Goal: Task Accomplishment & Management: Use online tool/utility

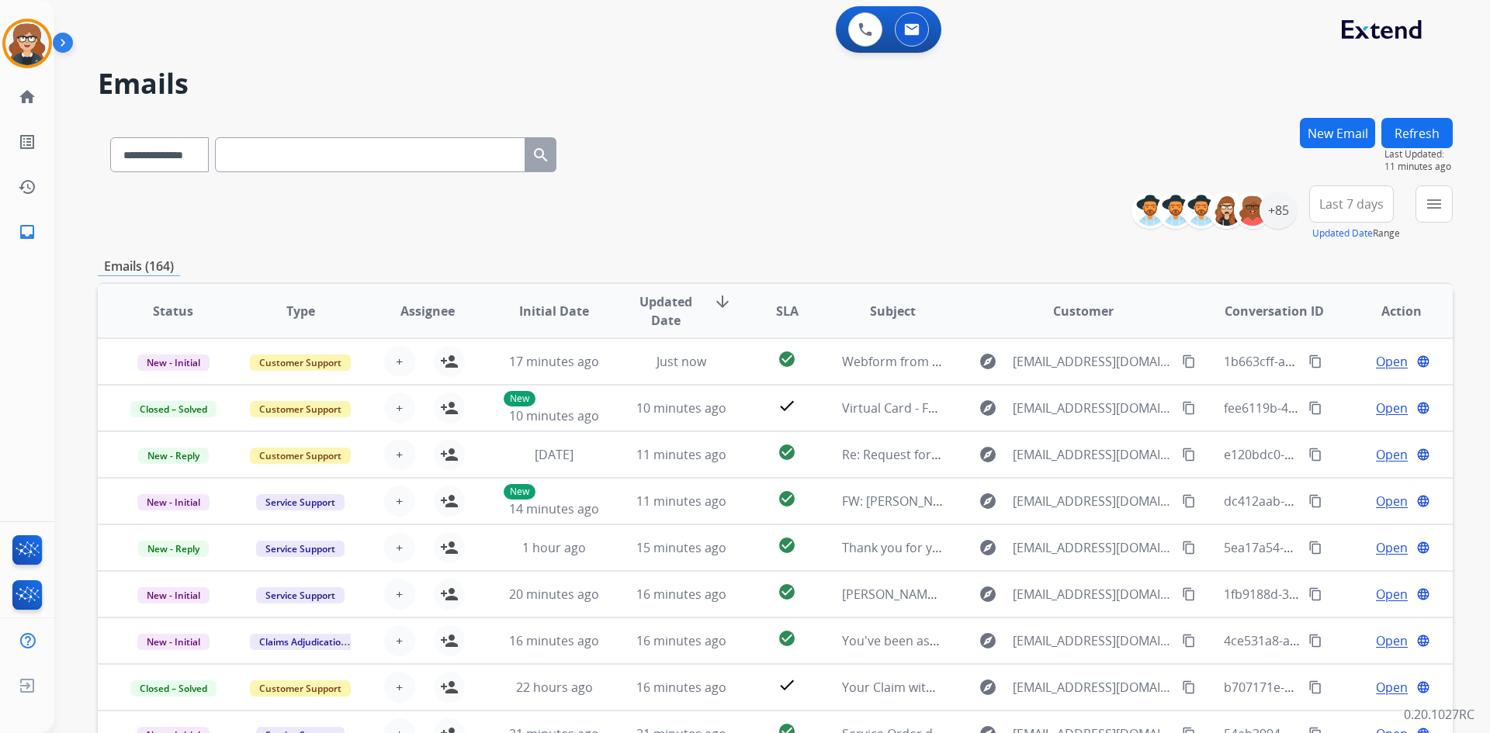
select select "**********"
click at [1280, 201] on div "+85" at bounding box center [1277, 210] width 37 height 37
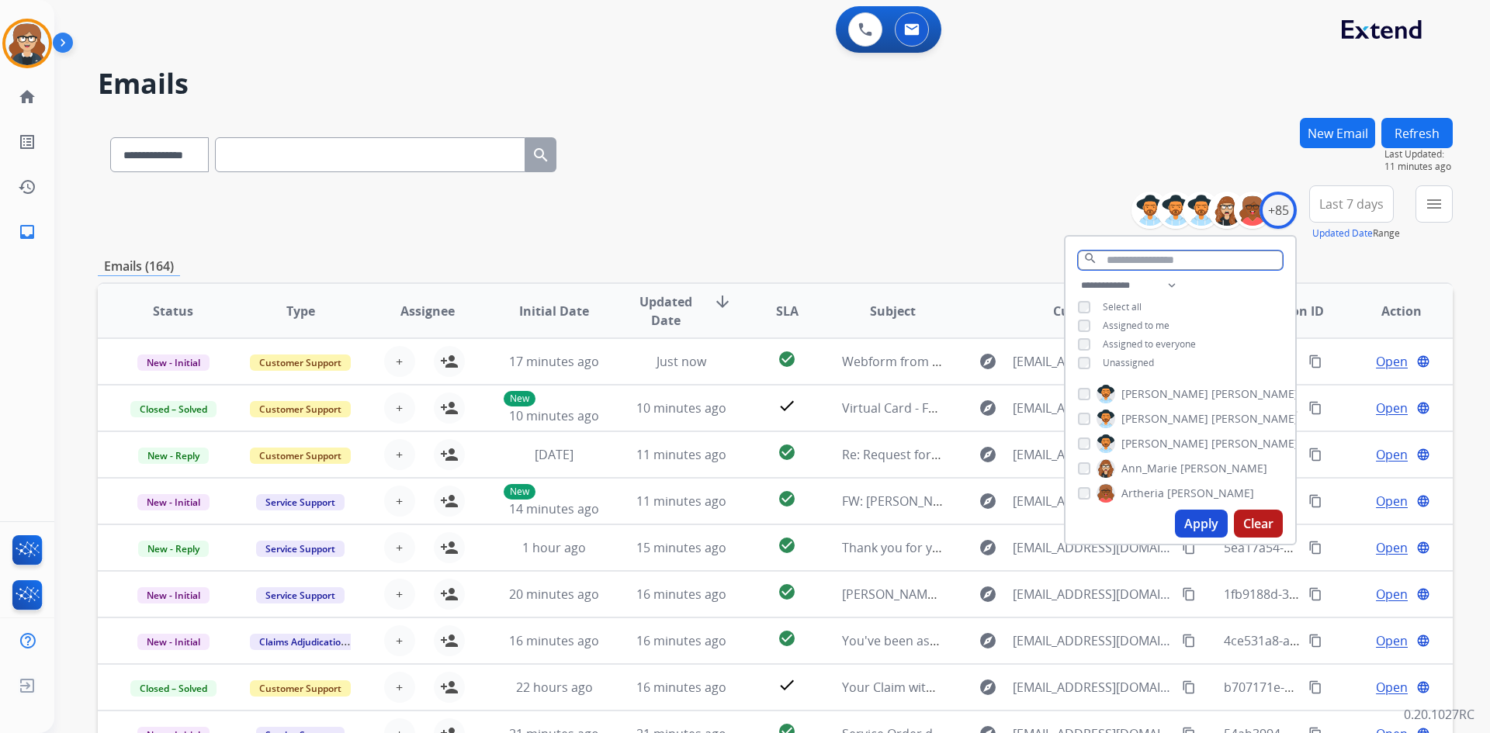
click at [1147, 254] on input "text" at bounding box center [1180, 260] width 205 height 19
click at [1173, 282] on select "**********" at bounding box center [1131, 285] width 107 height 19
select select "**********"
click at [1078, 276] on select "**********" at bounding box center [1131, 285] width 107 height 19
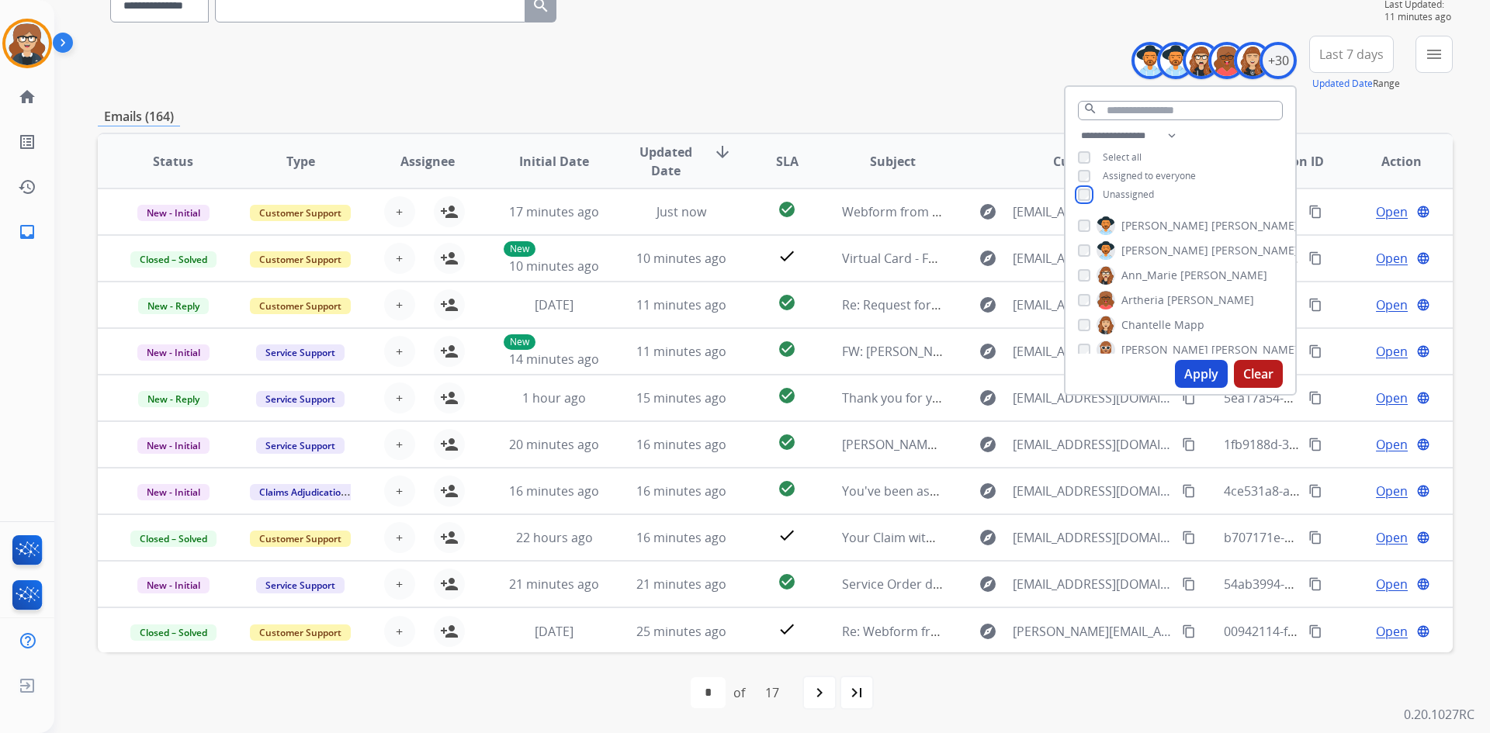
scroll to position [612, 0]
click at [1187, 366] on button "Apply" at bounding box center [1201, 374] width 53 height 28
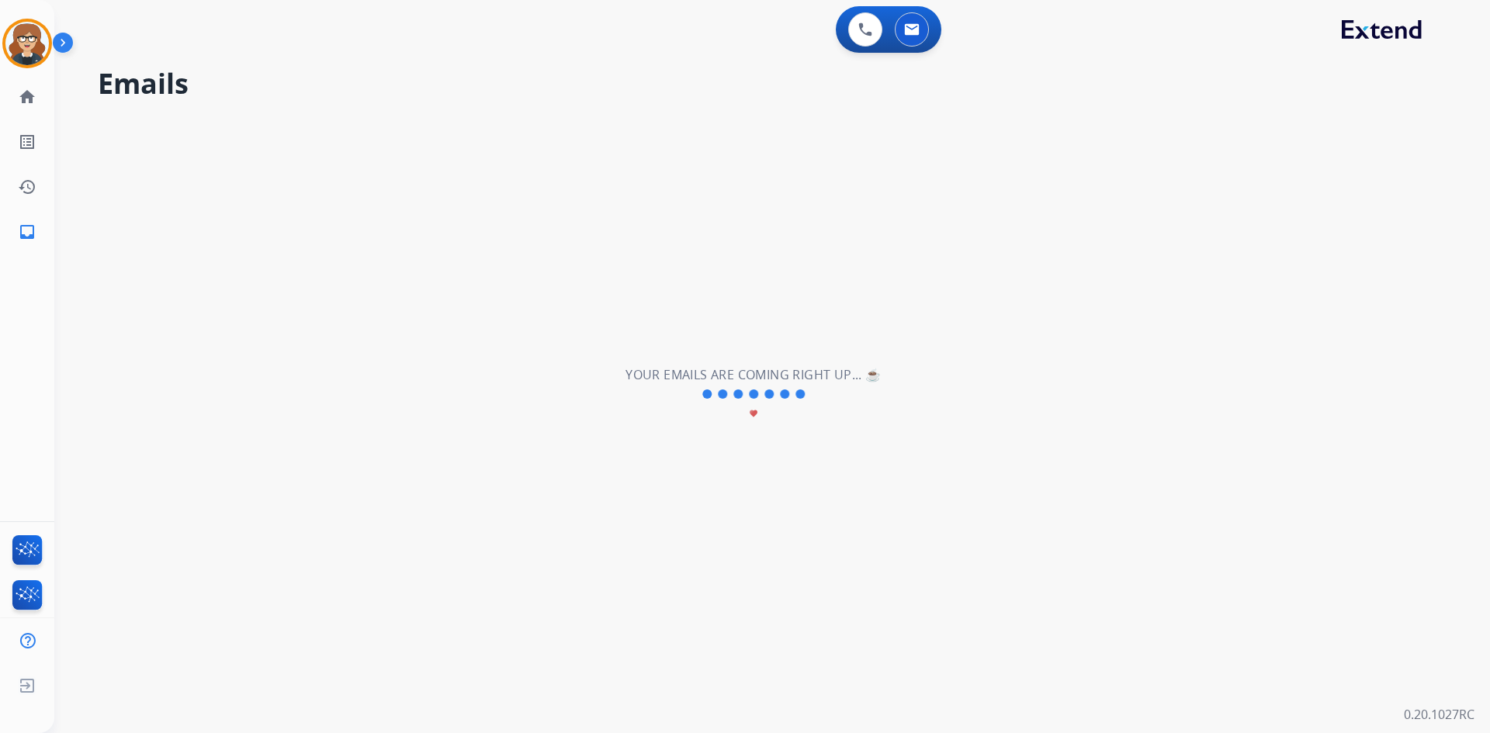
scroll to position [0, 0]
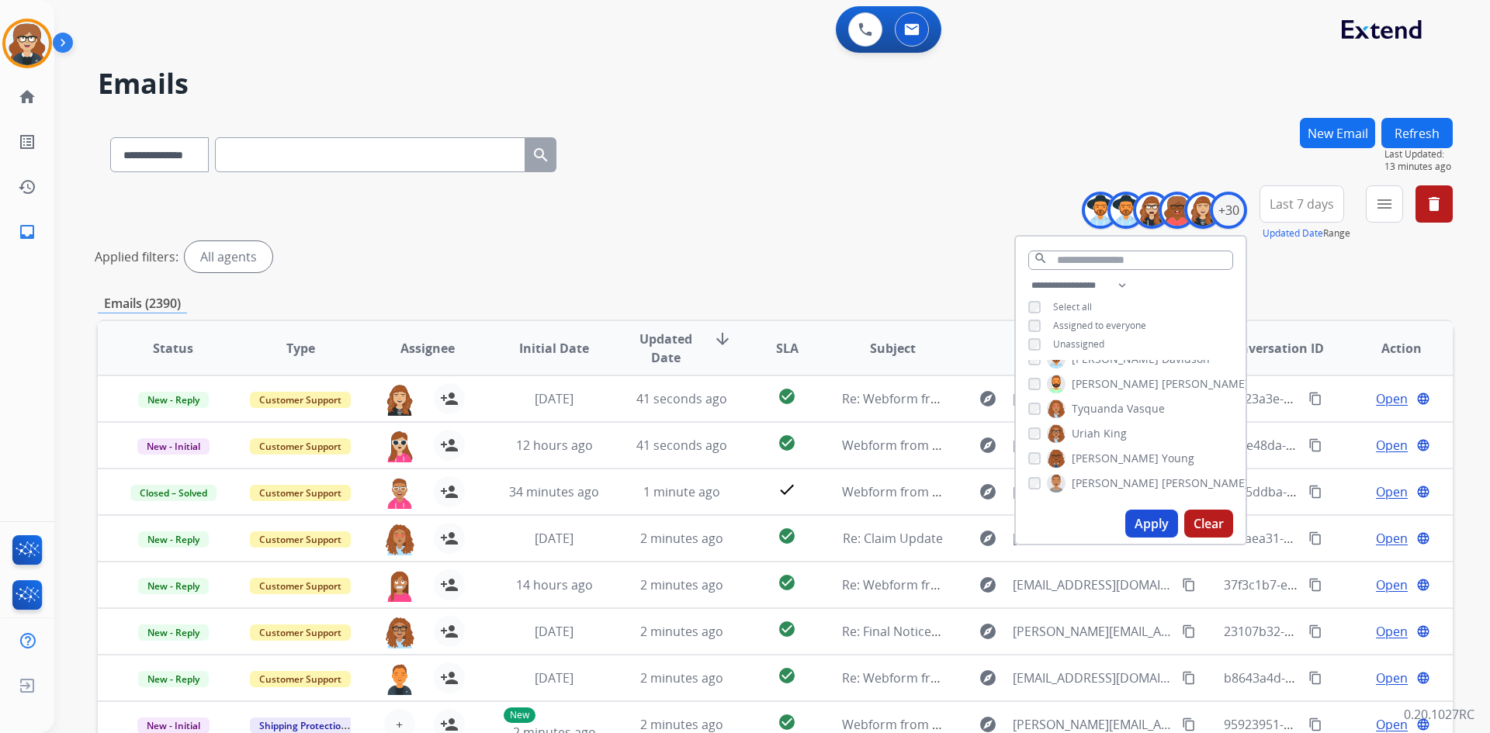
click at [1156, 518] on button "Apply" at bounding box center [1151, 524] width 53 height 28
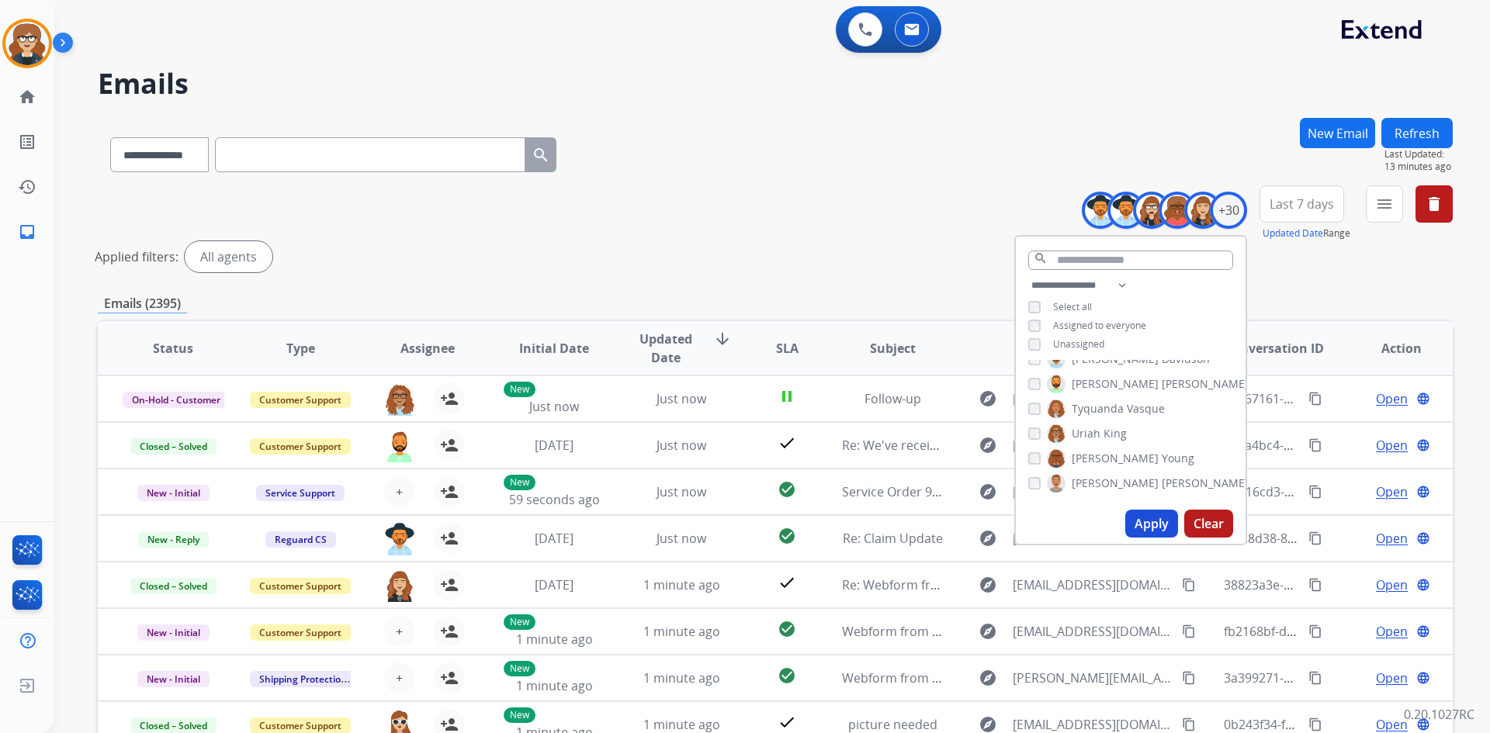
click at [1309, 207] on span "Last 7 days" at bounding box center [1302, 204] width 64 height 6
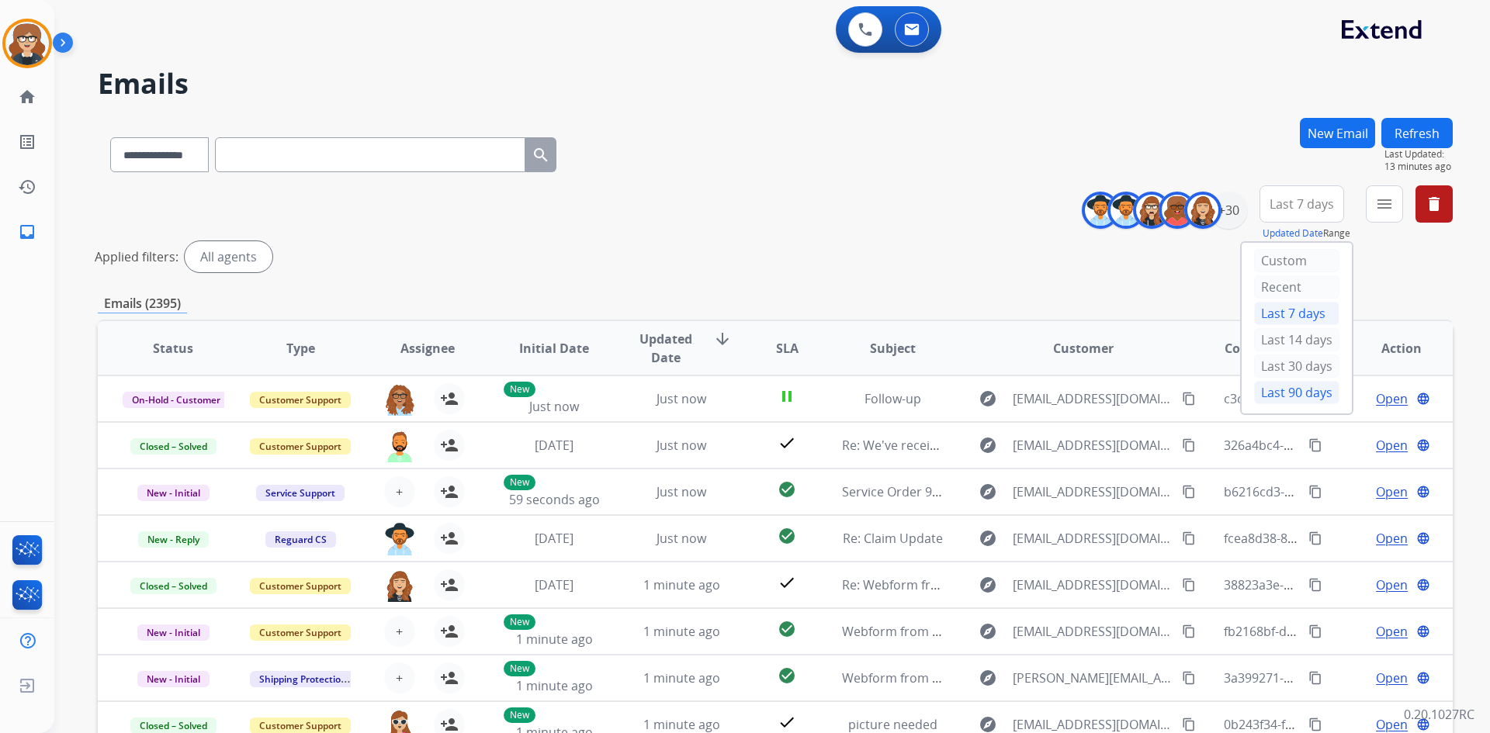
click at [1295, 390] on div "Last 90 days" at bounding box center [1296, 392] width 85 height 23
click at [1386, 213] on button "menu Filters" at bounding box center [1384, 203] width 37 height 37
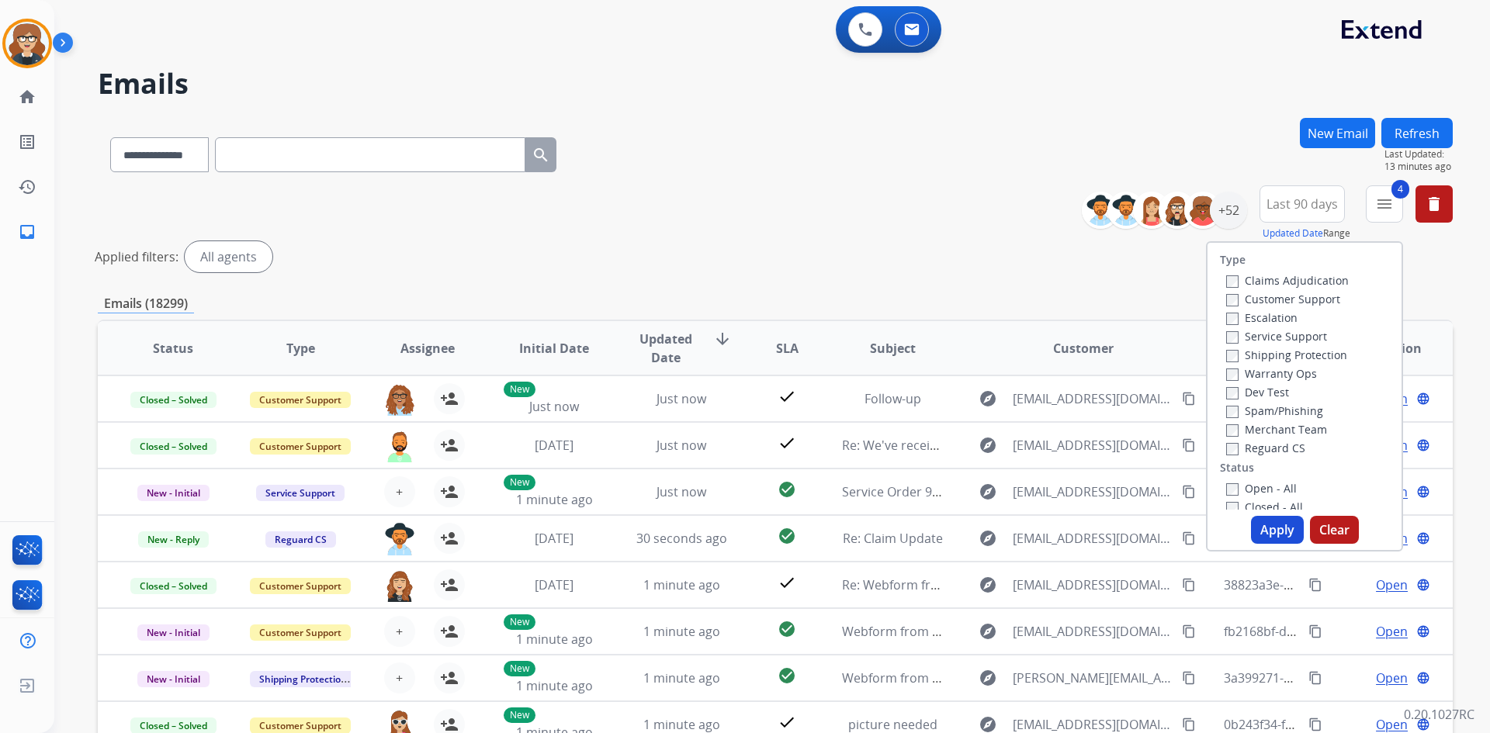
click at [1268, 525] on button "Apply" at bounding box center [1277, 530] width 53 height 28
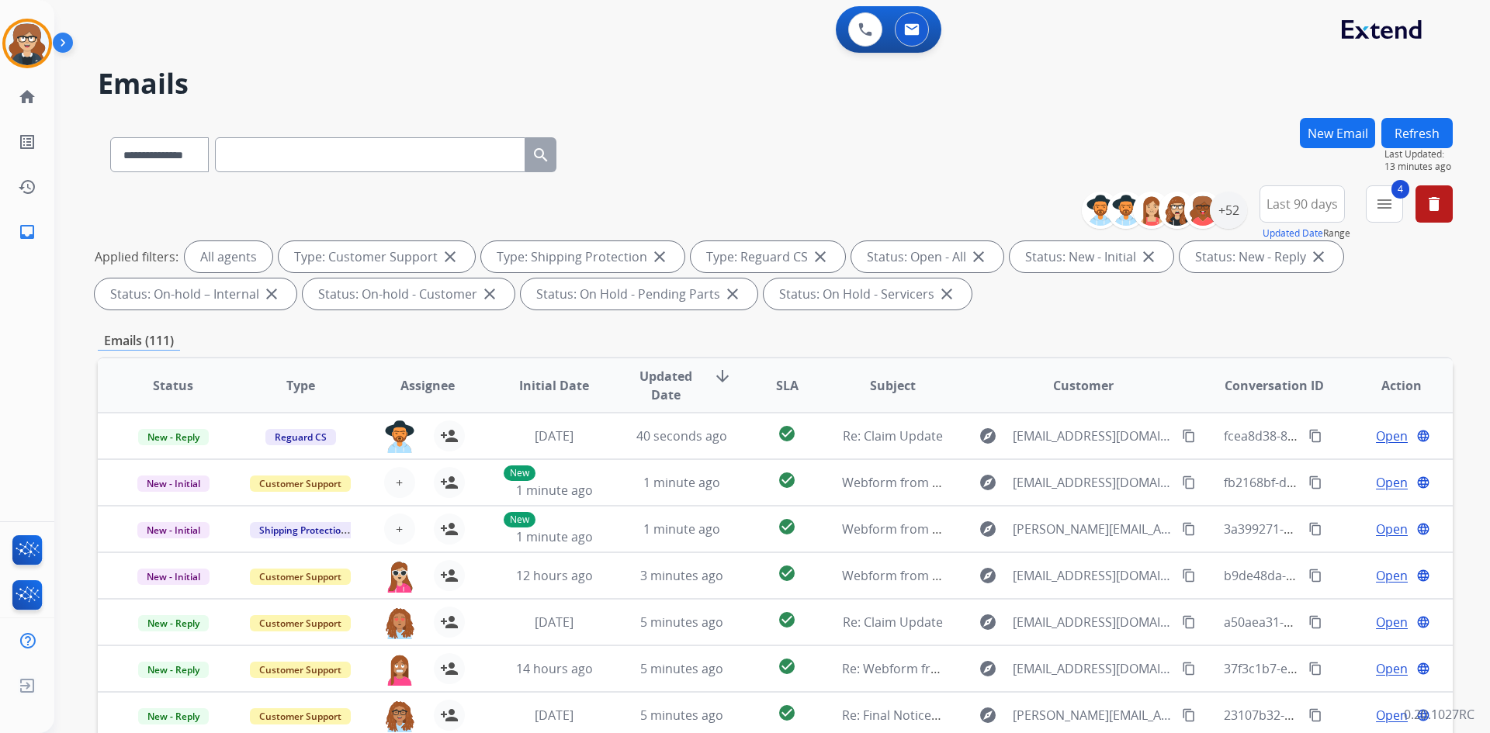
click at [407, 378] on span "Assignee" at bounding box center [427, 385] width 54 height 19
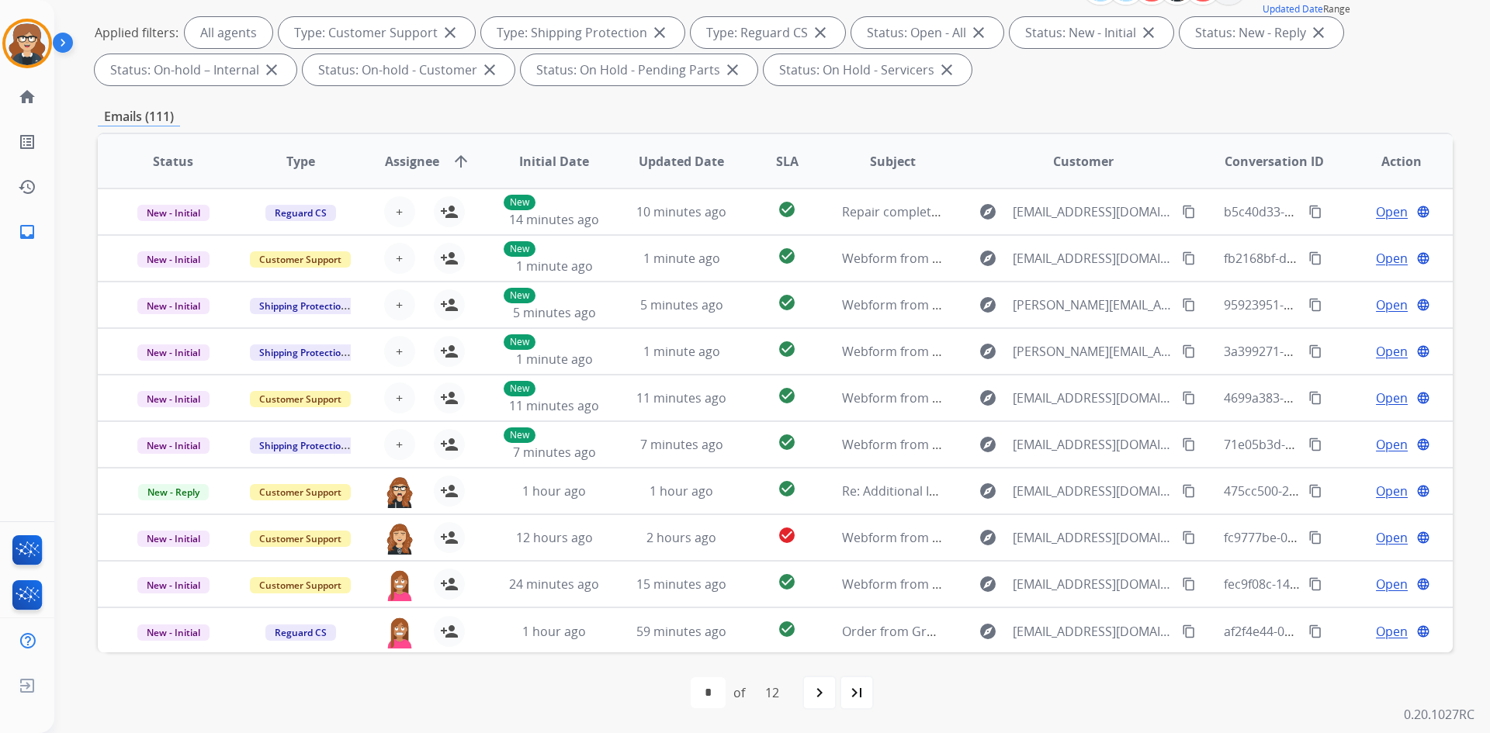
click at [404, 159] on span "Assignee" at bounding box center [412, 161] width 54 height 19
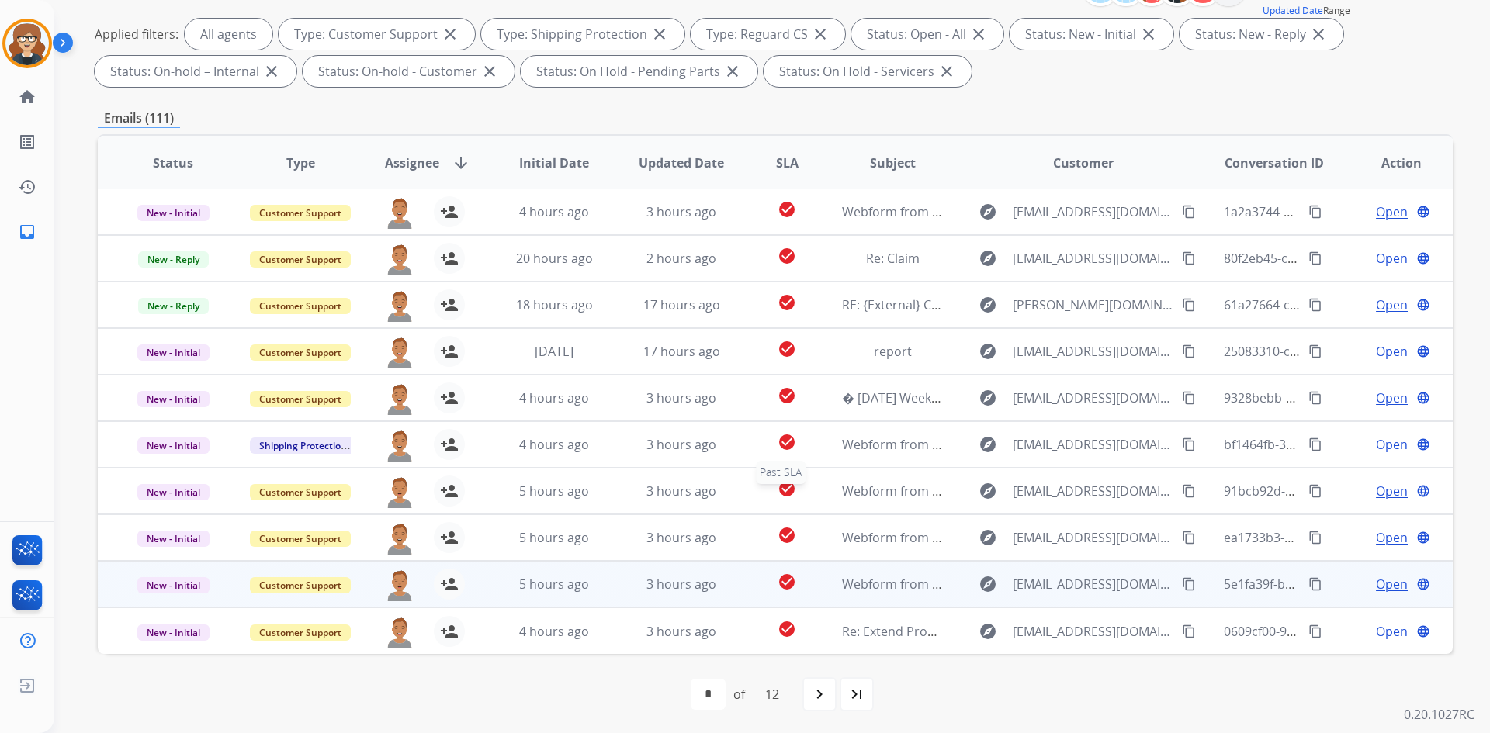
scroll to position [224, 0]
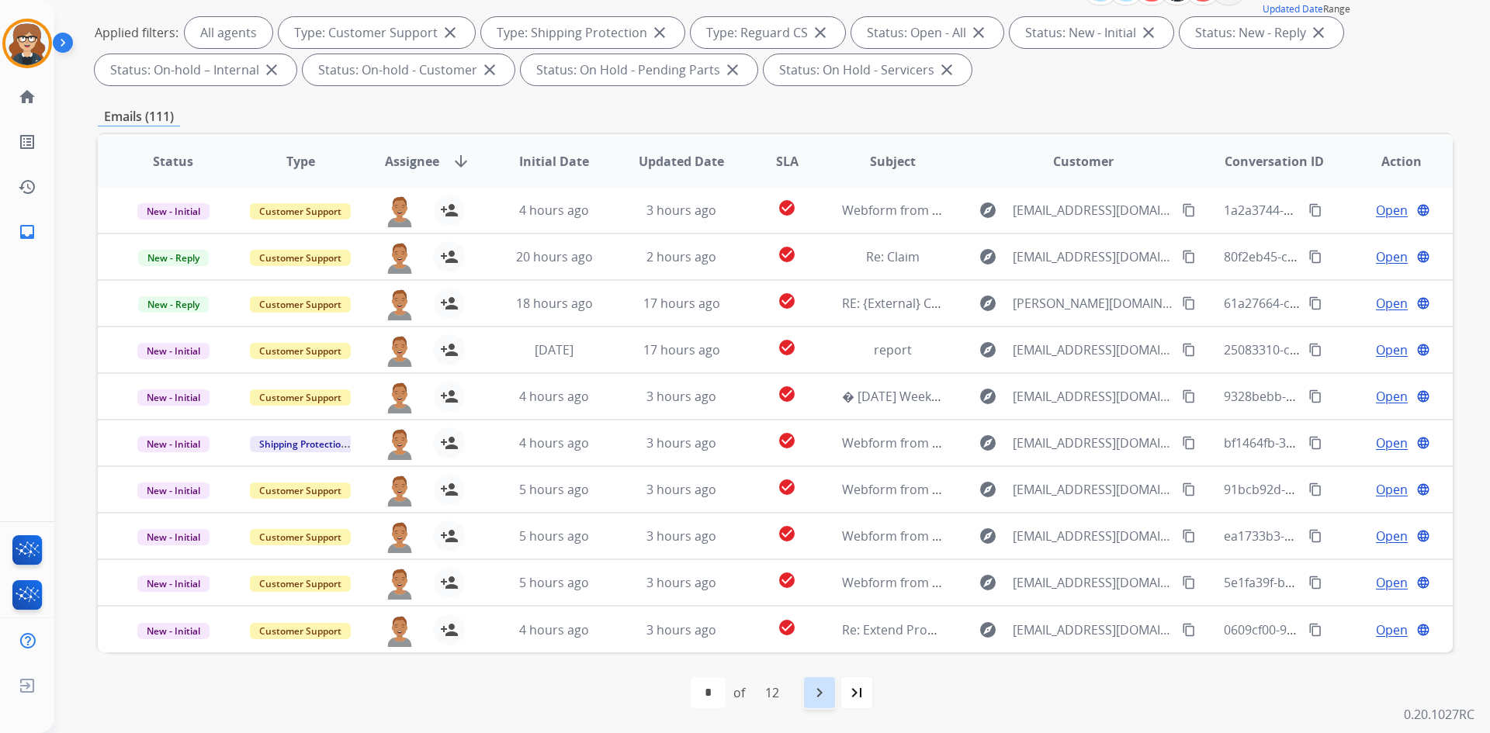
click at [818, 695] on mat-icon "navigate_next" at bounding box center [819, 693] width 19 height 19
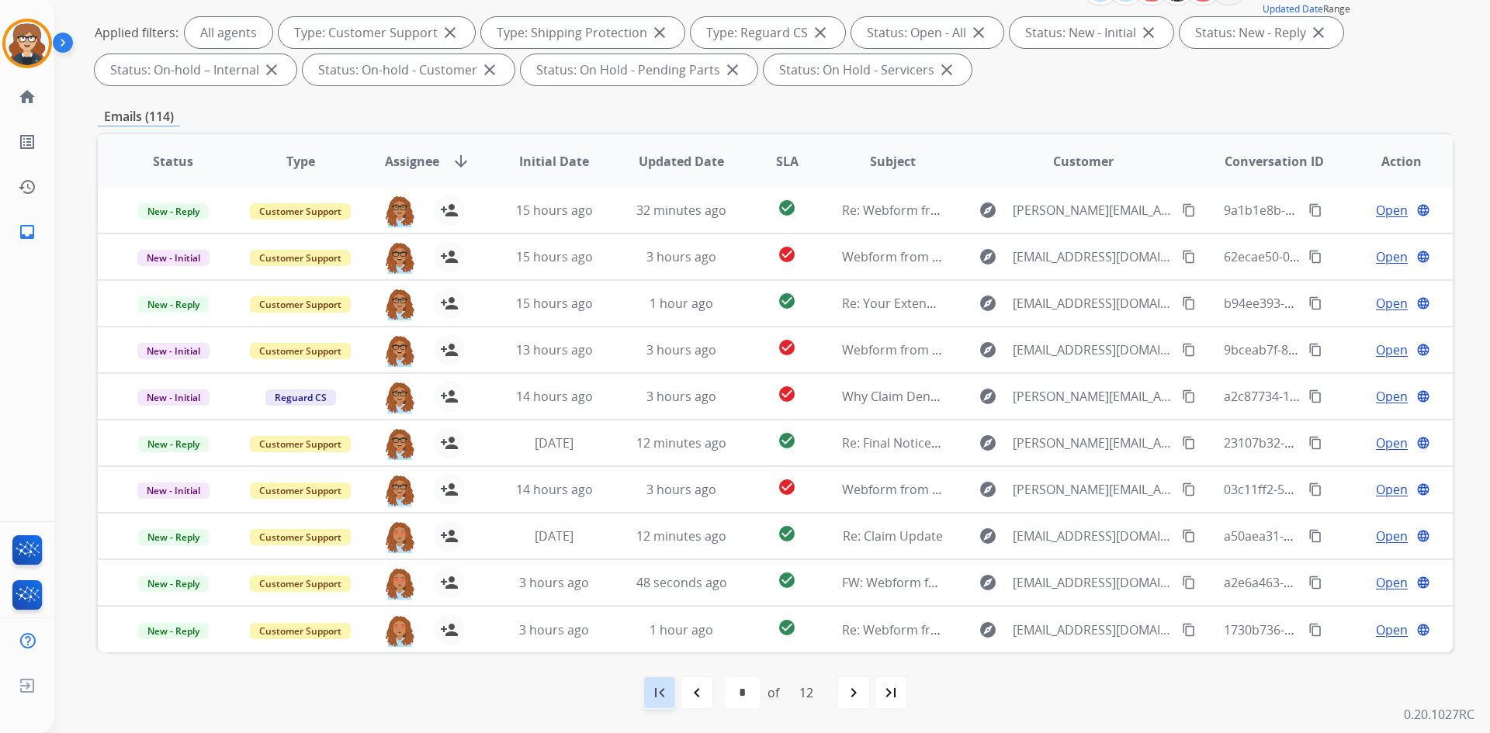
click at [660, 690] on mat-icon "first_page" at bounding box center [659, 693] width 19 height 19
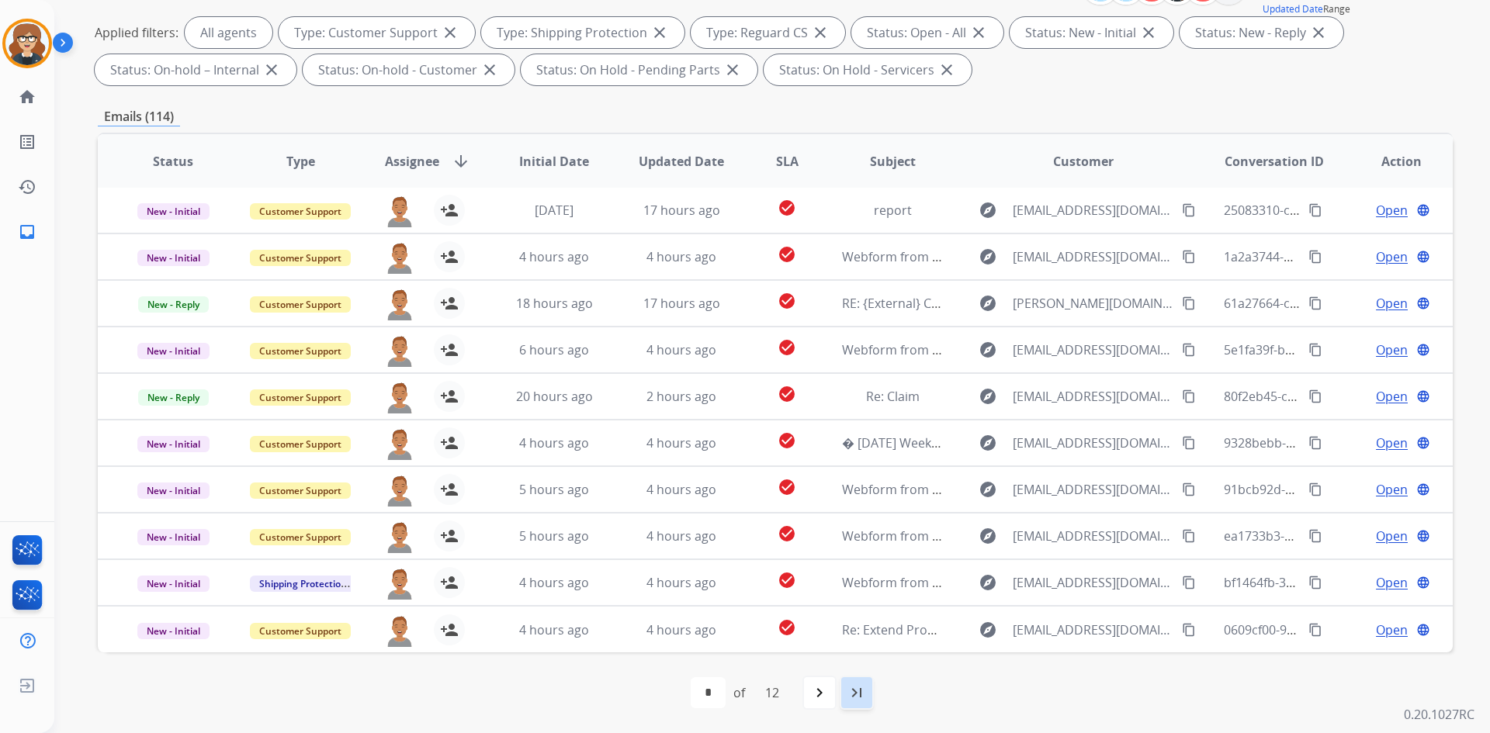
drag, startPoint x: 857, startPoint y: 690, endPoint x: 885, endPoint y: 684, distance: 28.5
click at [857, 690] on mat-icon "last_page" at bounding box center [856, 693] width 19 height 19
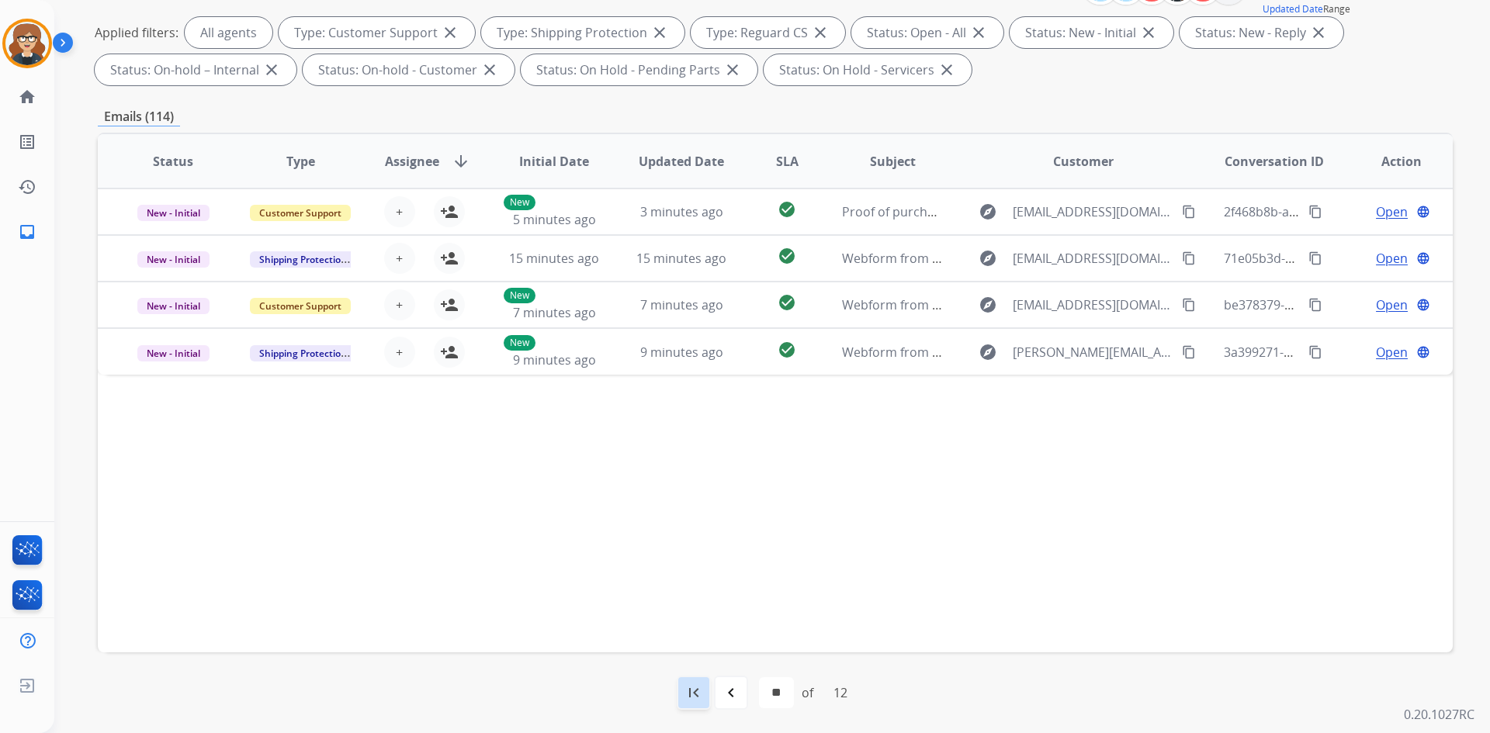
click at [696, 691] on mat-icon "first_page" at bounding box center [693, 693] width 19 height 19
select select "*"
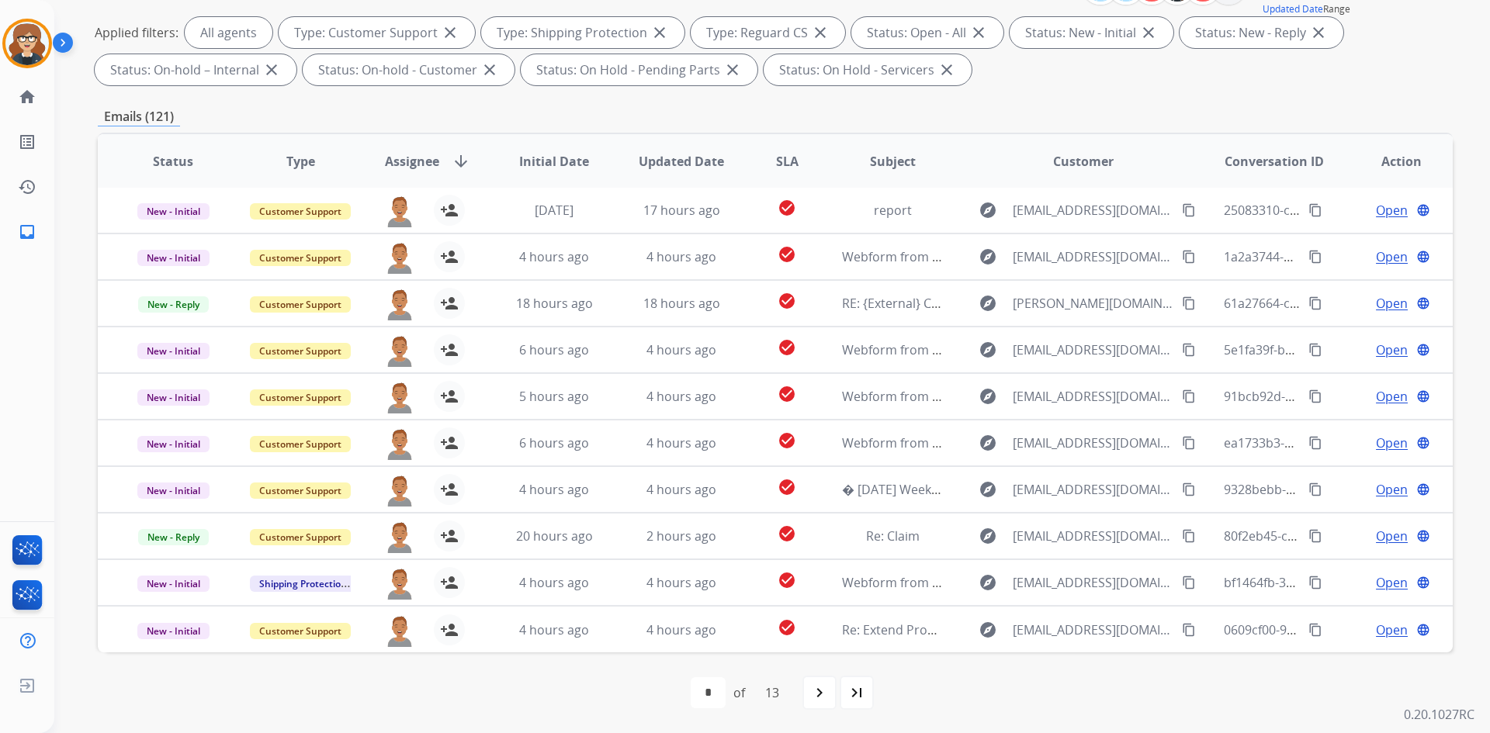
scroll to position [0, 0]
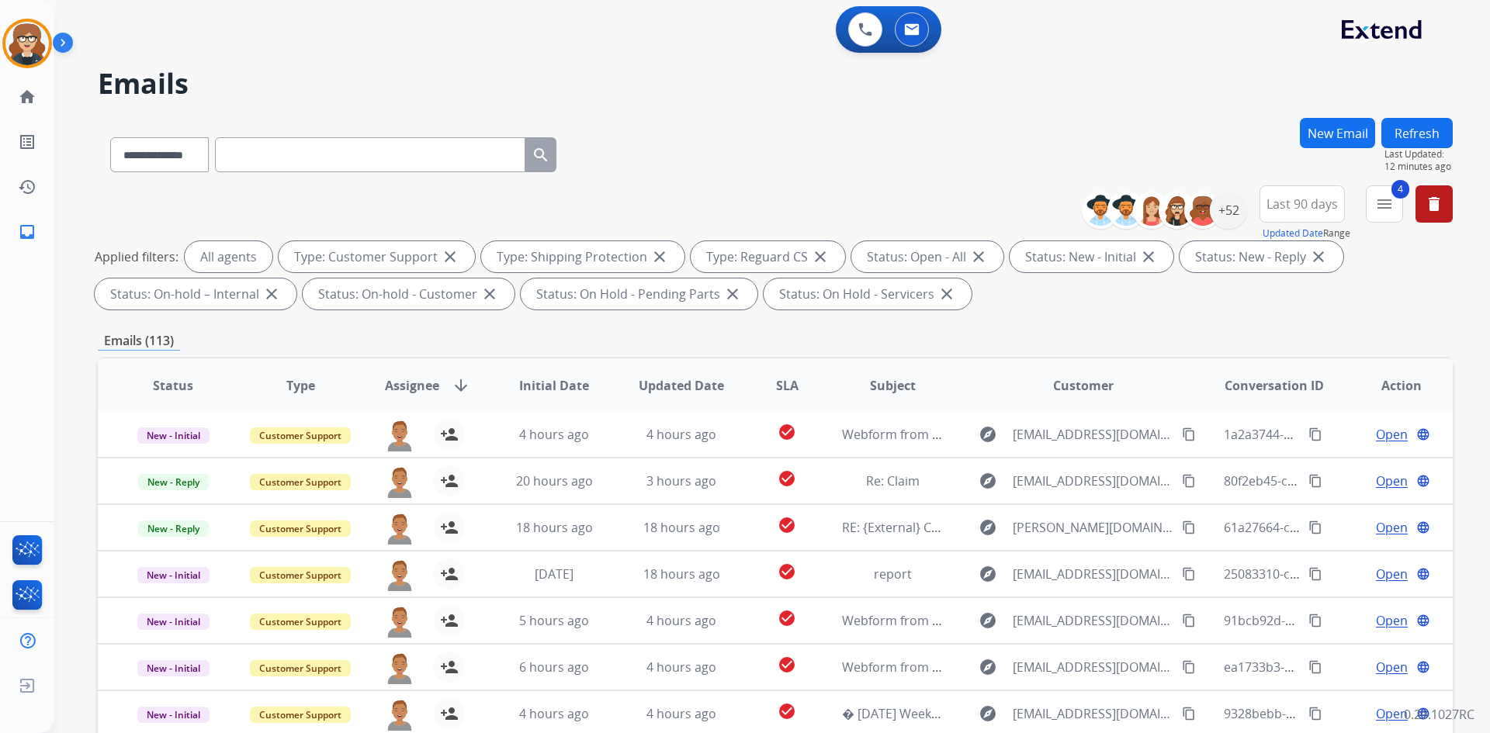
drag, startPoint x: 723, startPoint y: 81, endPoint x: 28, endPoint y: 2, distance: 699.7
click at [723, 81] on h2 "Emails" at bounding box center [775, 83] width 1355 height 31
